Goal: Transaction & Acquisition: Purchase product/service

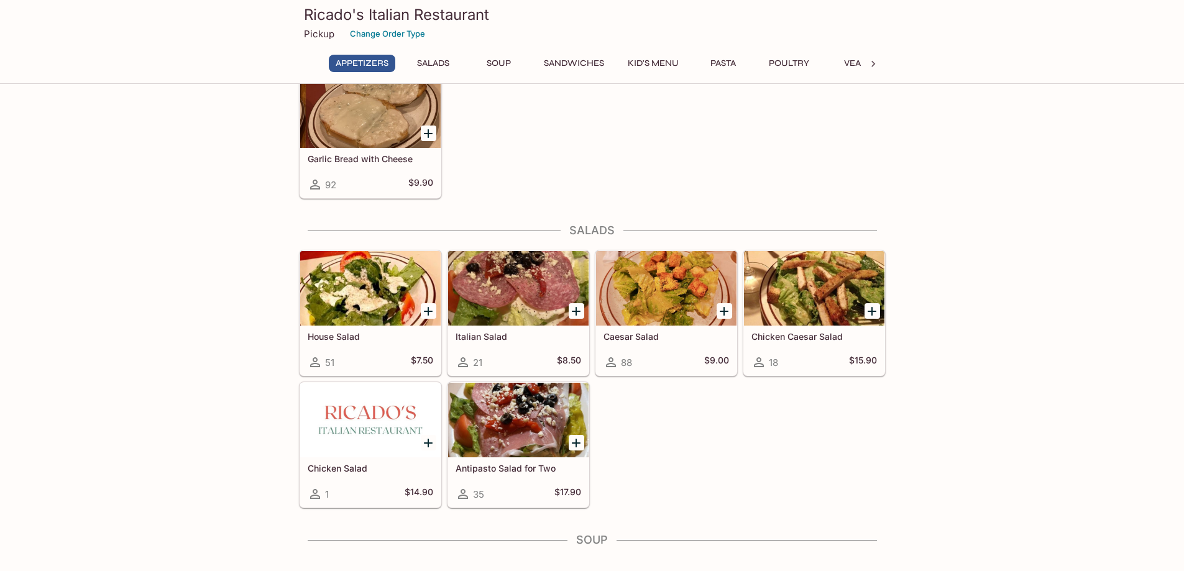
scroll to position [373, 0]
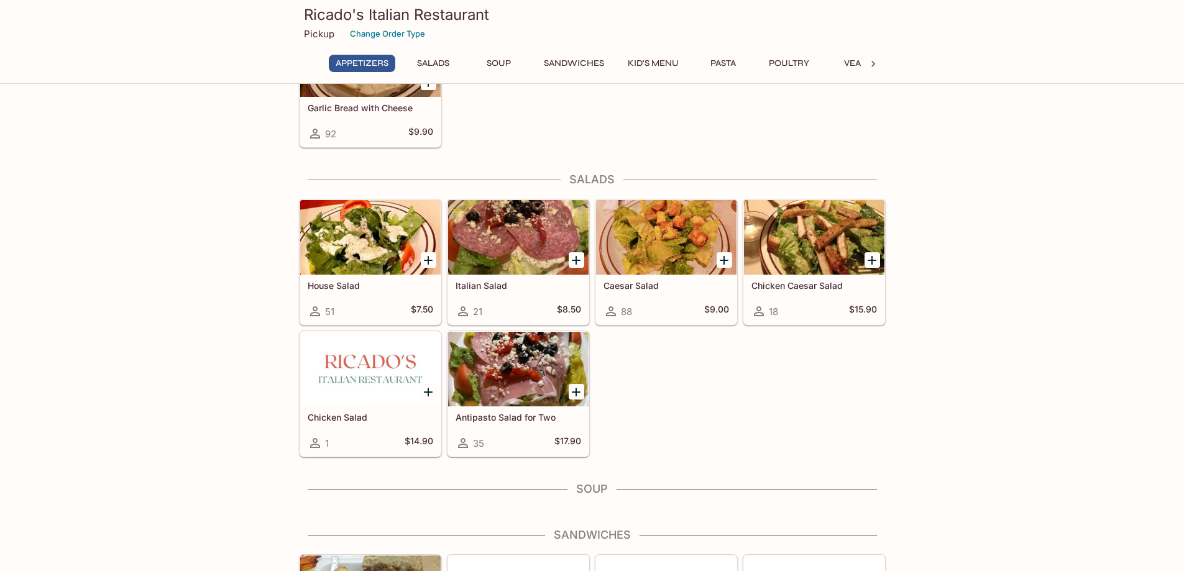
click at [349, 300] on div "House Salad 51 $7.50" at bounding box center [370, 300] width 140 height 50
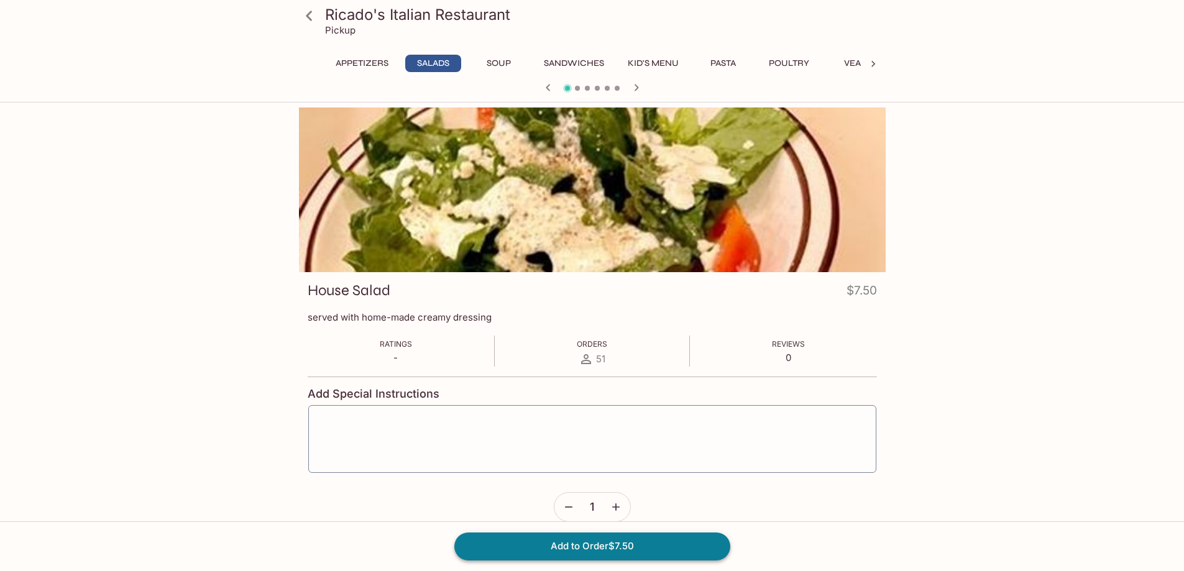
click at [619, 547] on button "Add to Order $7.50" at bounding box center [592, 546] width 276 height 27
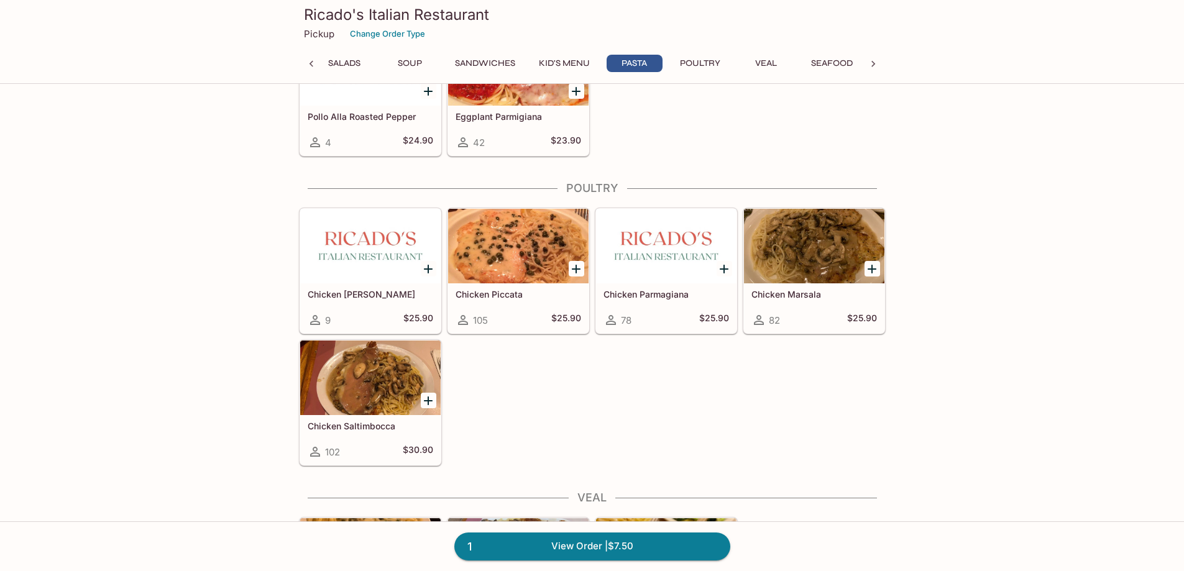
scroll to position [2307, 0]
click at [576, 269] on icon "Add Chicken Piccata" at bounding box center [576, 269] width 9 height 9
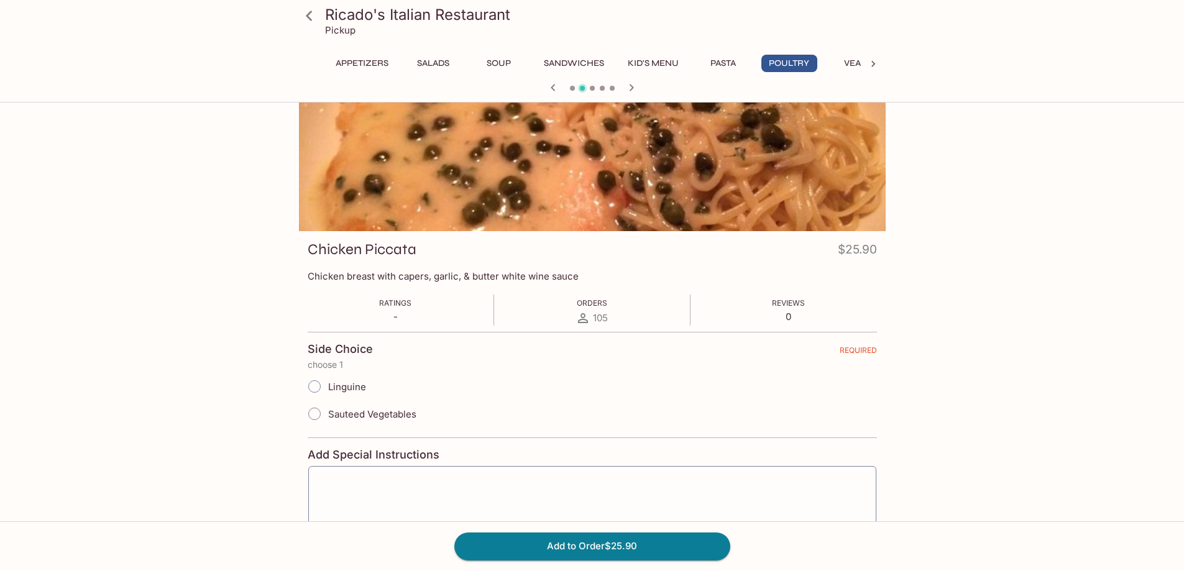
scroll to position [62, 0]
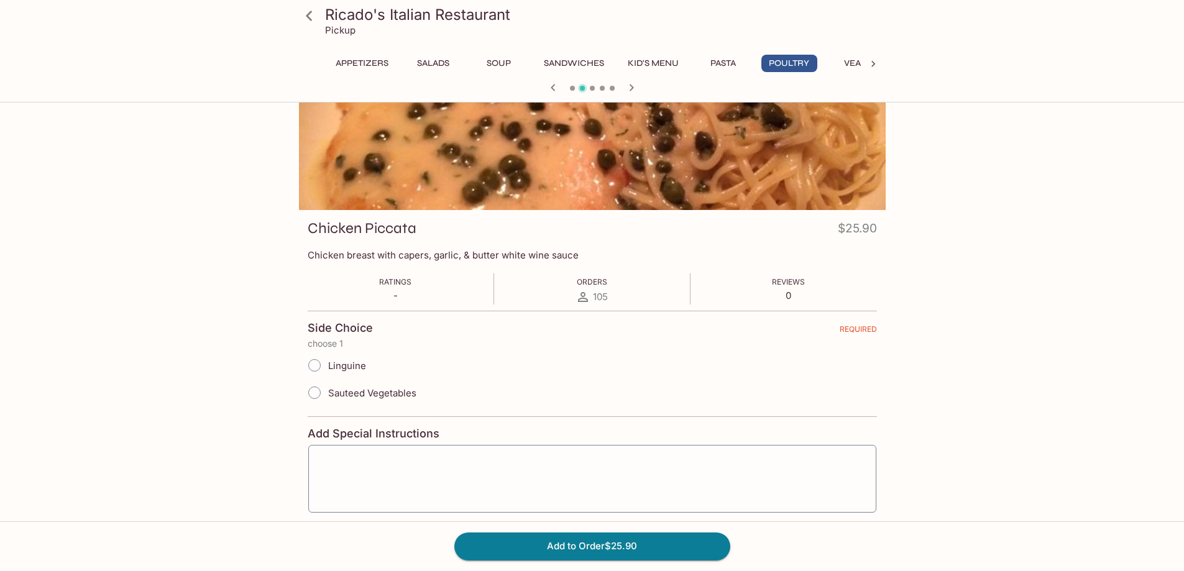
click at [308, 369] on input "Linguine" at bounding box center [315, 365] width 26 height 26
radio input "true"
click at [623, 550] on button "Add to Order $25.90" at bounding box center [592, 546] width 276 height 27
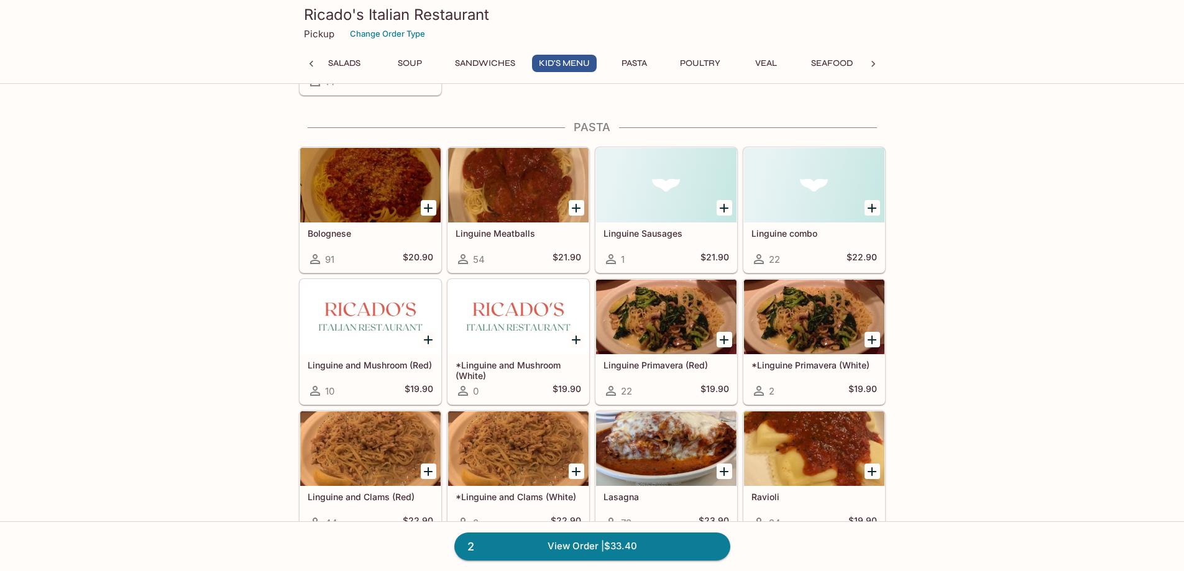
scroll to position [1375, 0]
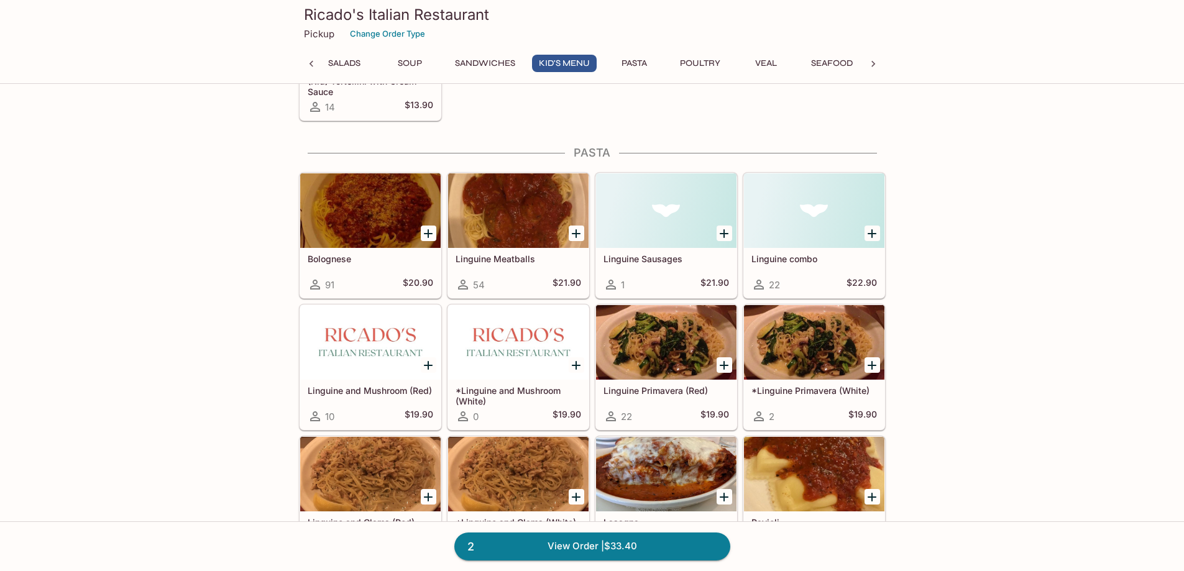
click at [433, 229] on icon "Add Bolognese" at bounding box center [428, 233] width 15 height 15
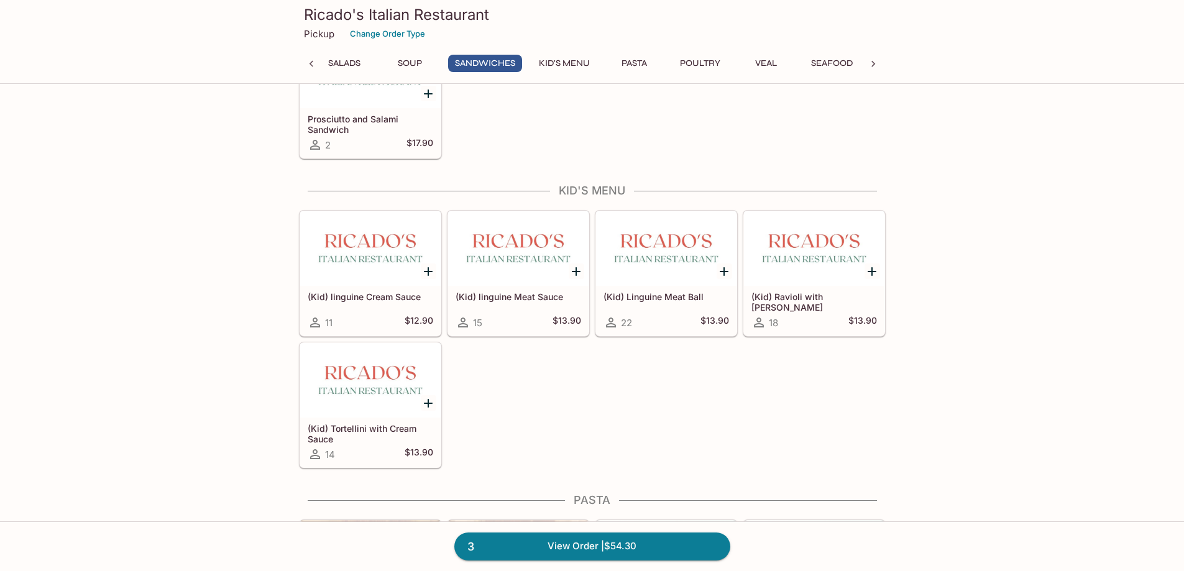
scroll to position [1002, 0]
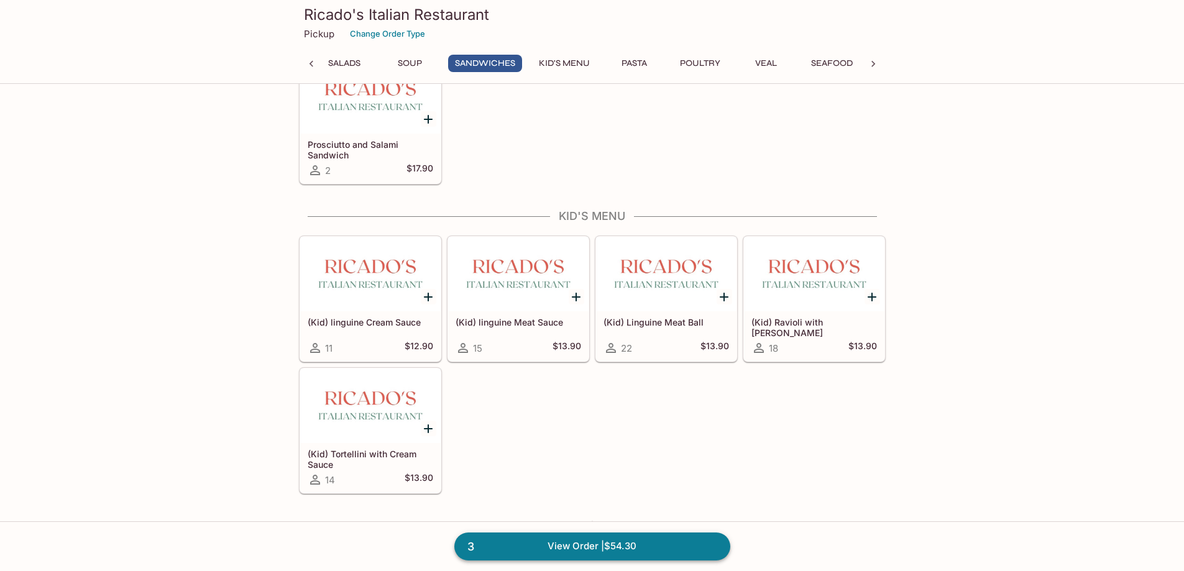
click at [591, 546] on link "3 View Order | $54.30" at bounding box center [592, 546] width 276 height 27
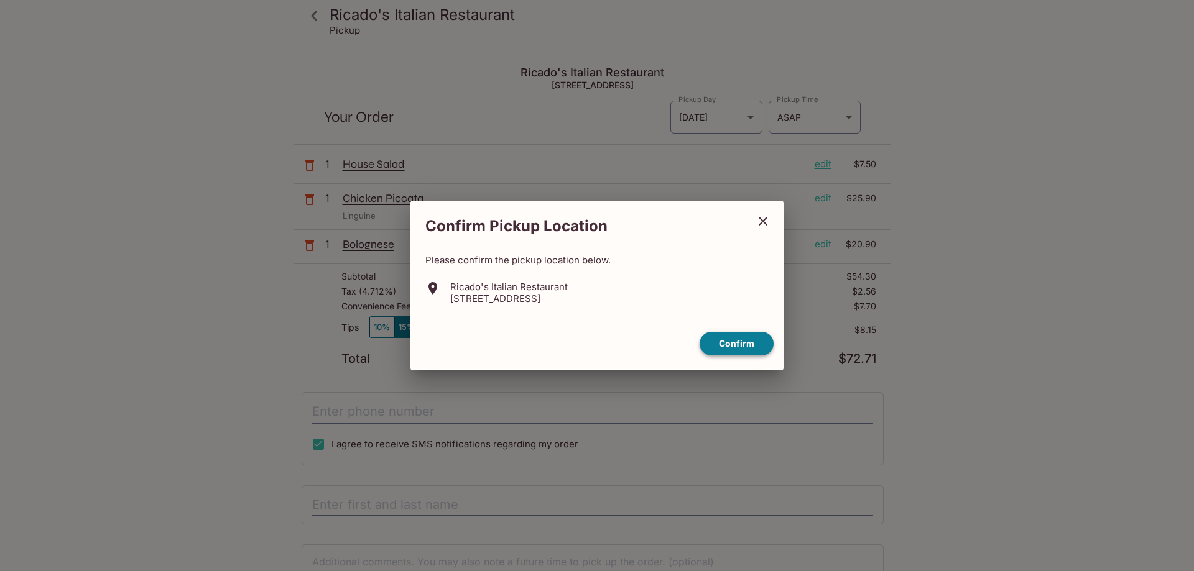
click at [724, 343] on button "Confirm" at bounding box center [736, 344] width 74 height 24
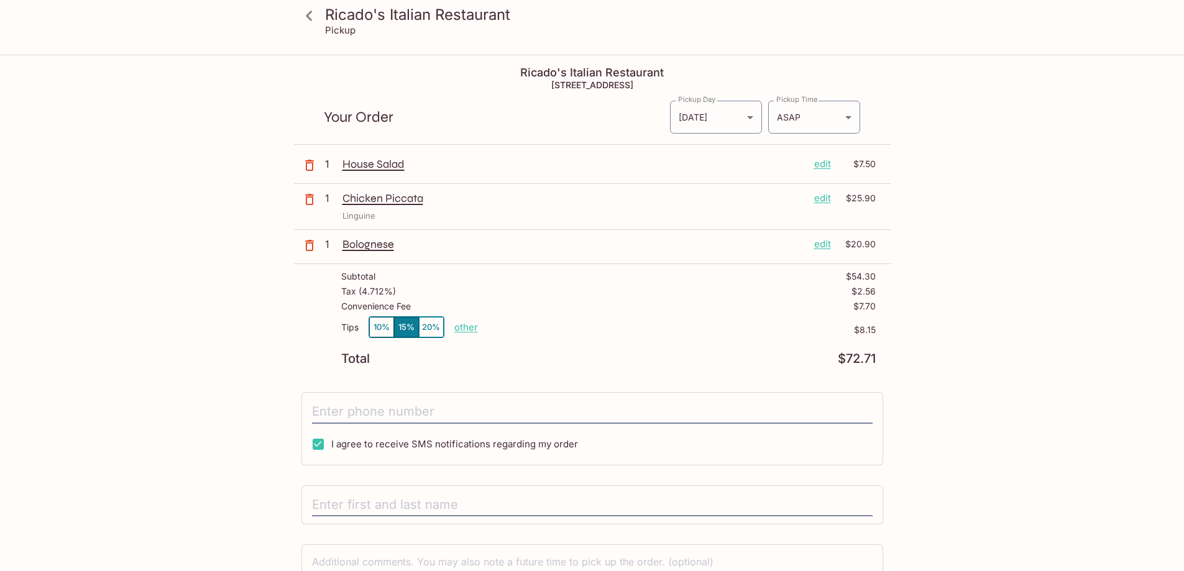
click at [373, 330] on button "10%" at bounding box center [381, 327] width 25 height 21
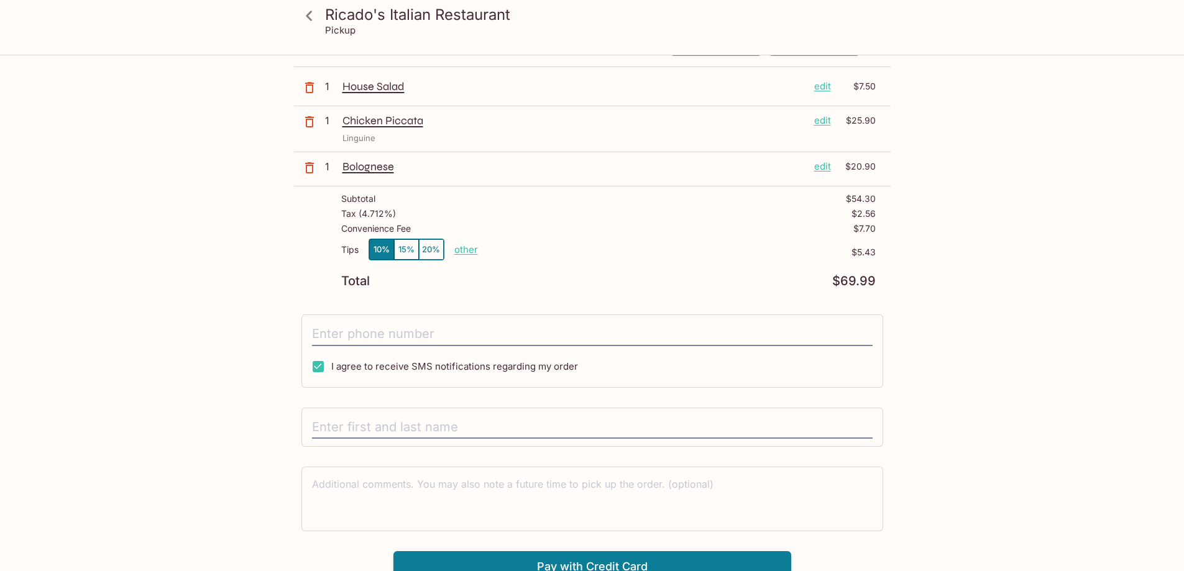
scroll to position [89, 0]
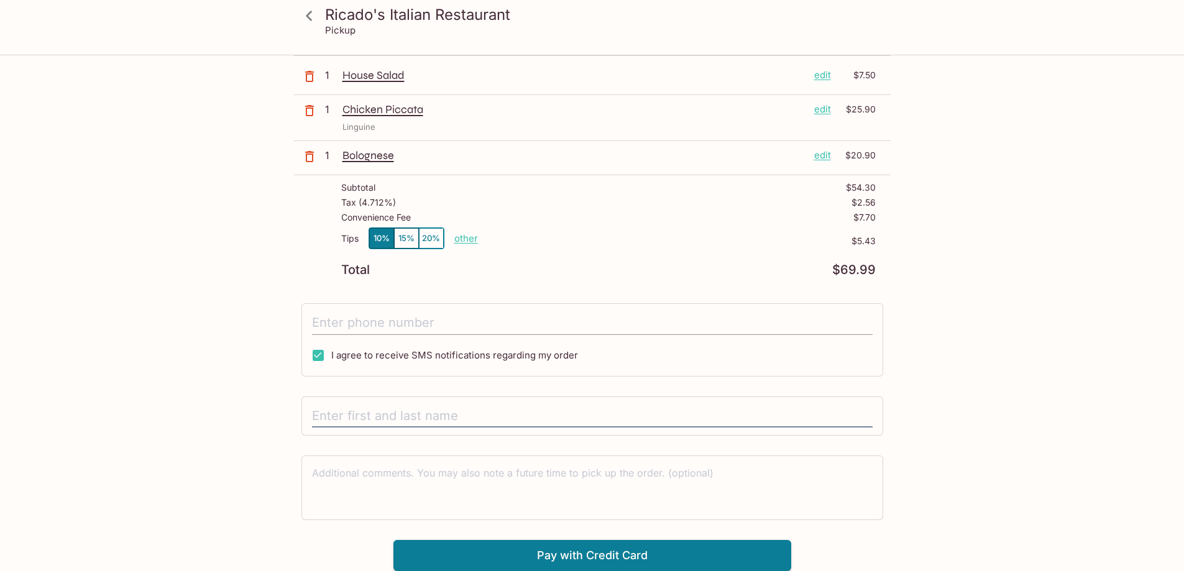
click at [494, 326] on input "tel" at bounding box center [592, 323] width 561 height 24
type input "[PHONE_NUMBER]"
click at [476, 415] on input "text" at bounding box center [592, 417] width 561 height 24
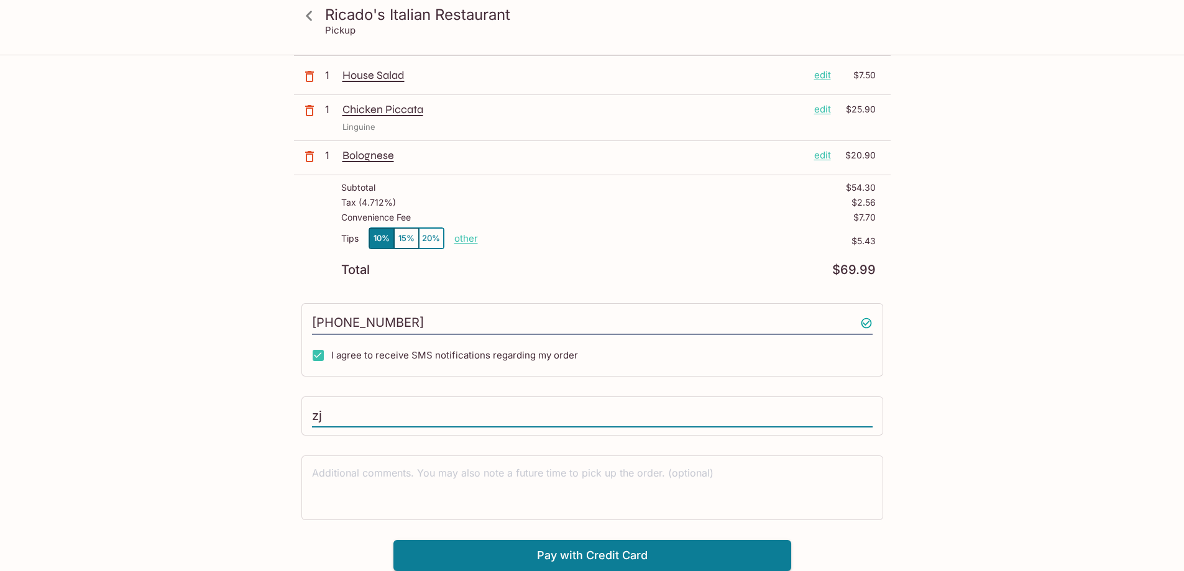
type input "z"
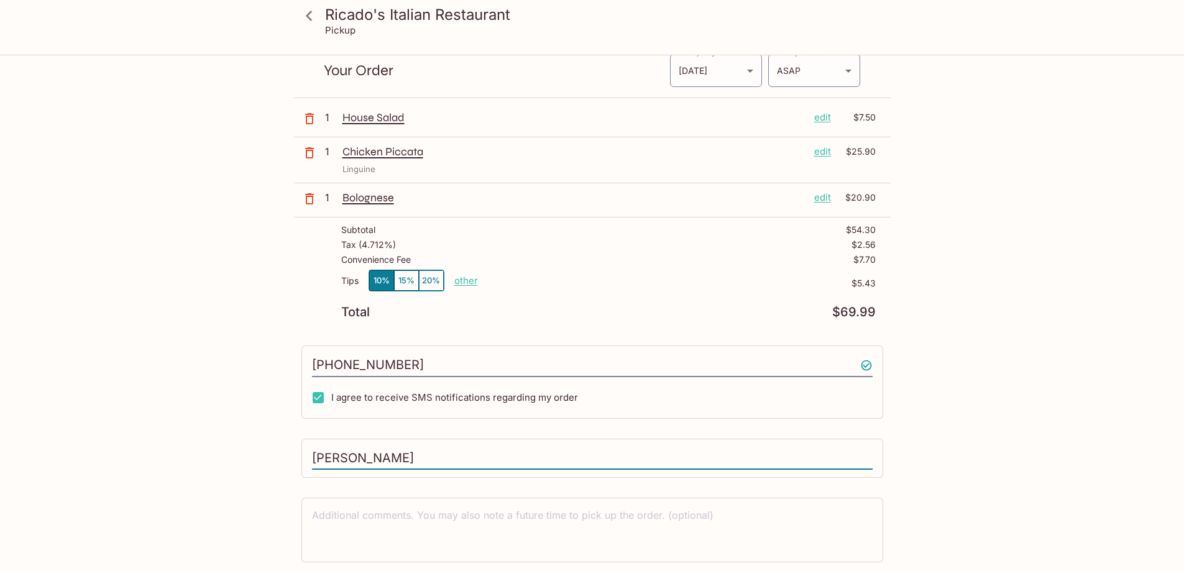
scroll to position [0, 0]
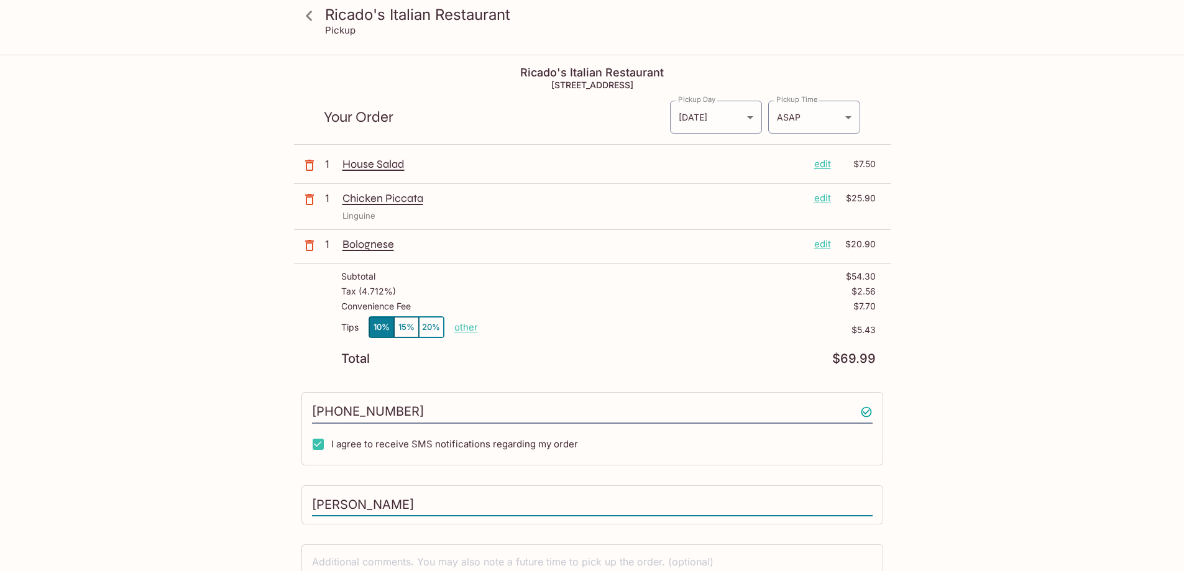
type input "[PERSON_NAME]"
click at [463, 325] on p "other" at bounding box center [466, 327] width 24 height 12
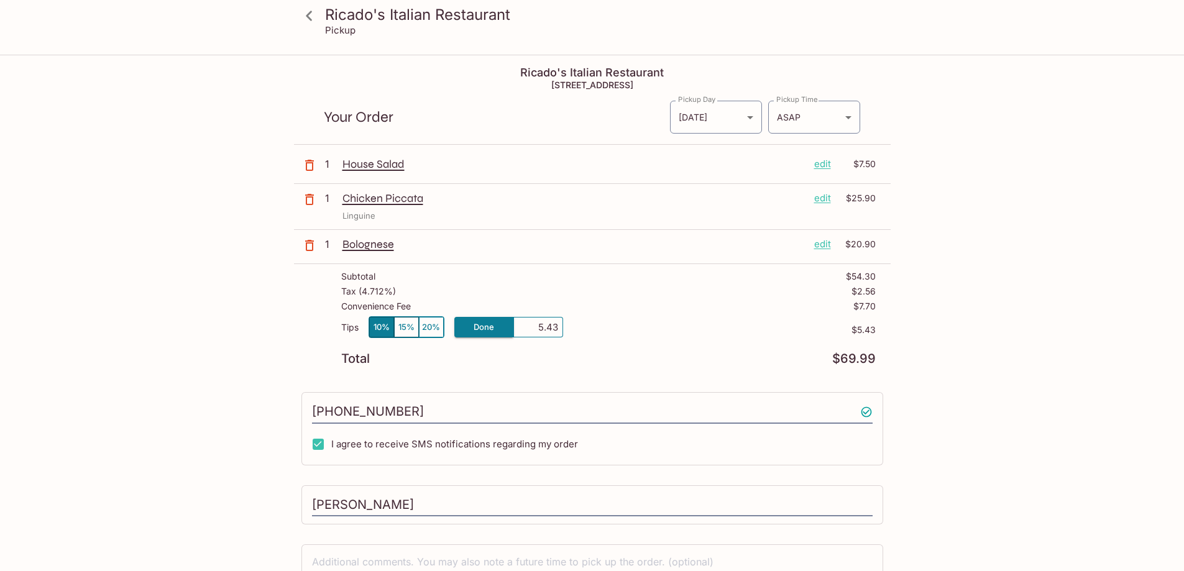
click at [610, 361] on div "Total $69.99" at bounding box center [608, 359] width 535 height 12
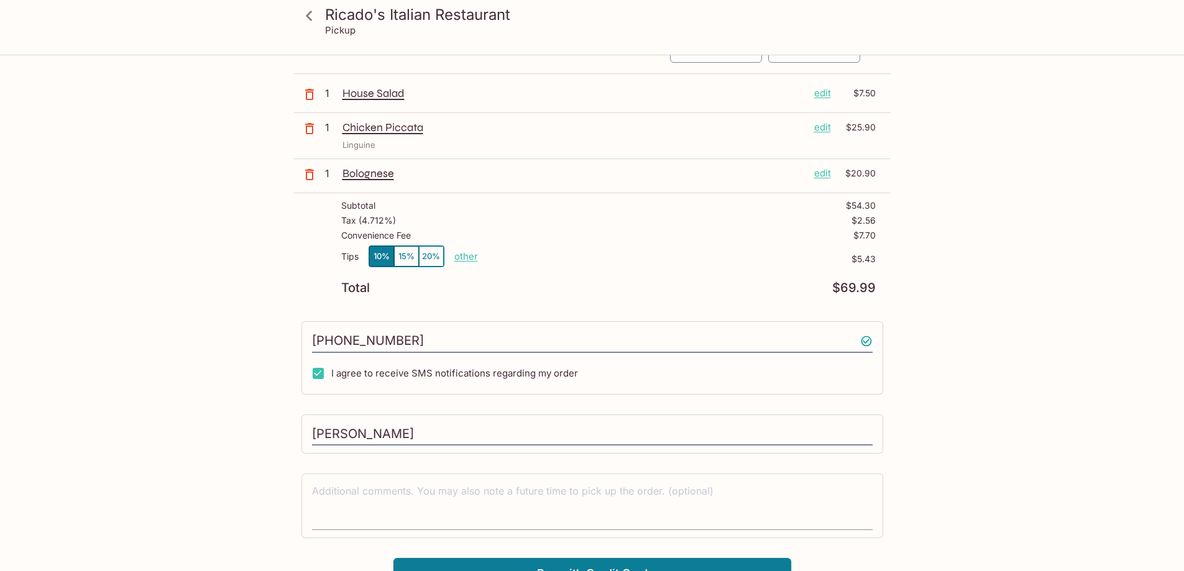
scroll to position [89, 0]
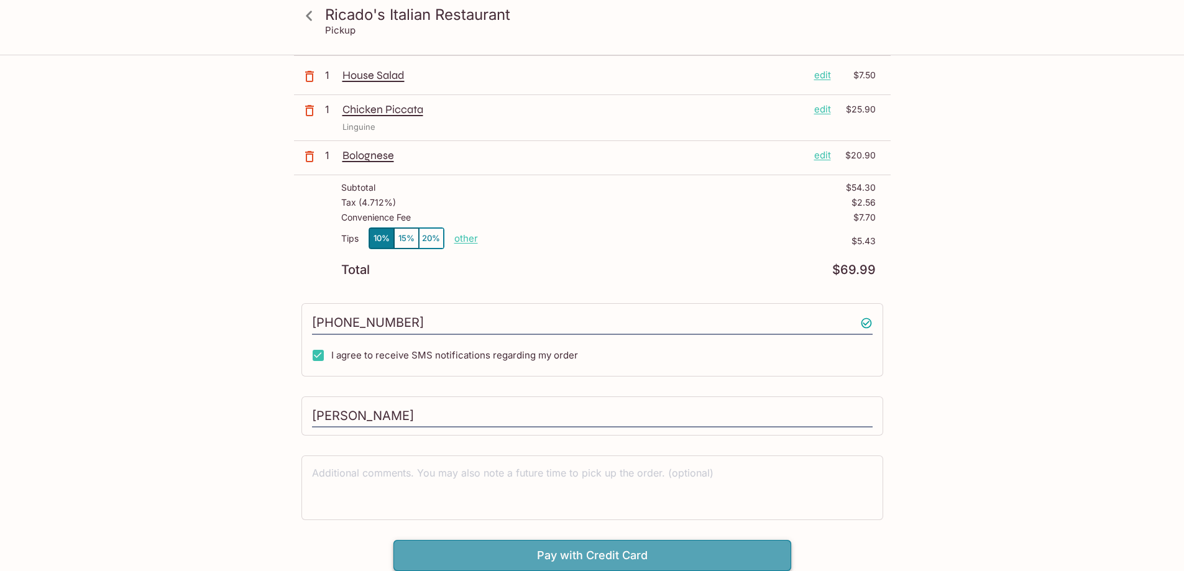
click at [596, 556] on button "Pay with Credit Card" at bounding box center [593, 555] width 398 height 31
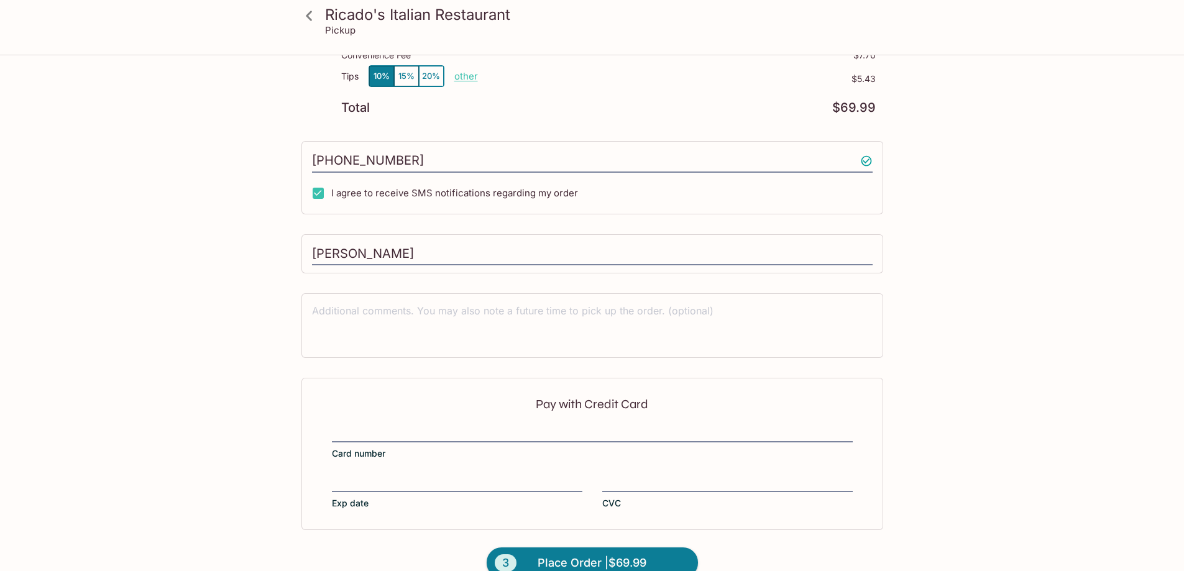
scroll to position [275, 0]
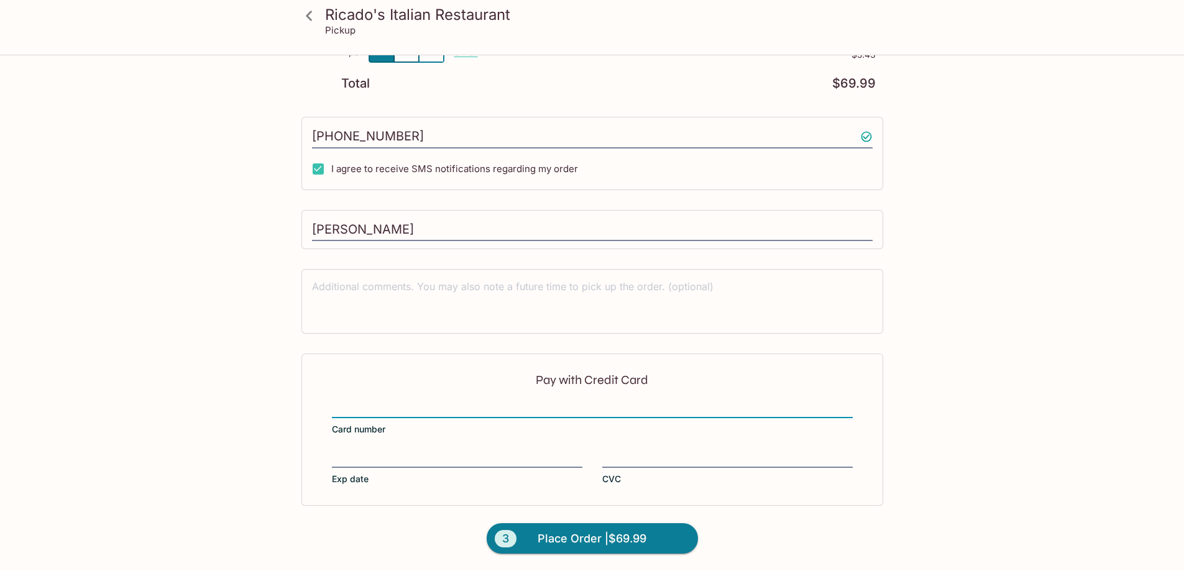
click at [363, 468] on label "Exp date" at bounding box center [457, 468] width 251 height 35
click at [363, 452] on input "Exp date" at bounding box center [457, 451] width 251 height 1
click at [566, 540] on span "Place Order | $69.99" at bounding box center [592, 539] width 109 height 20
